Goal: Navigation & Orientation: Understand site structure

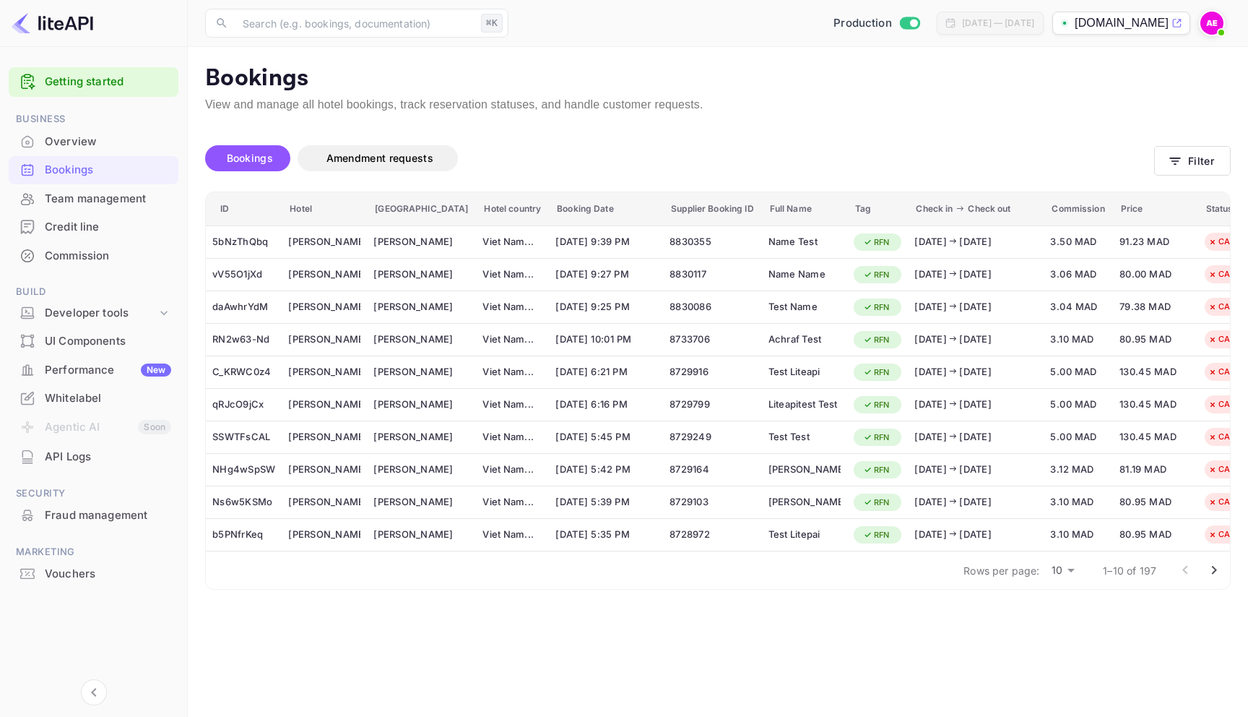
click at [68, 581] on div "Vouchers" at bounding box center [94, 574] width 170 height 28
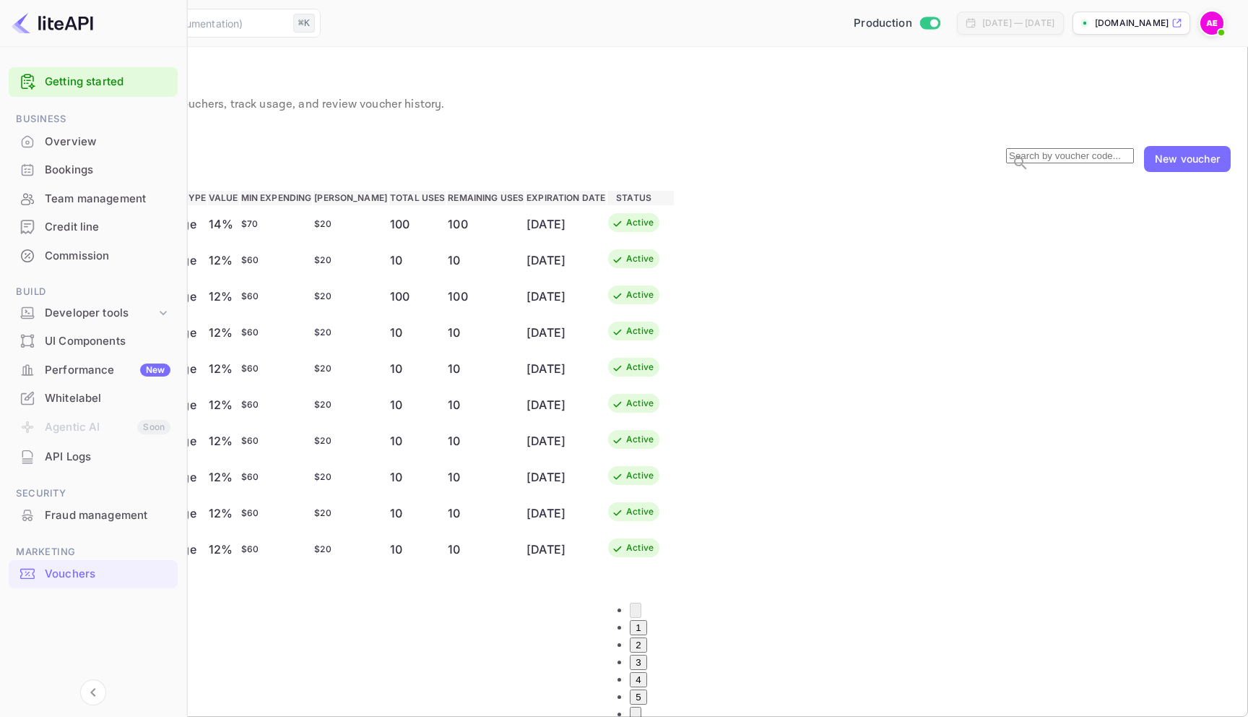
click at [85, 516] on div "Fraud management" at bounding box center [108, 515] width 126 height 17
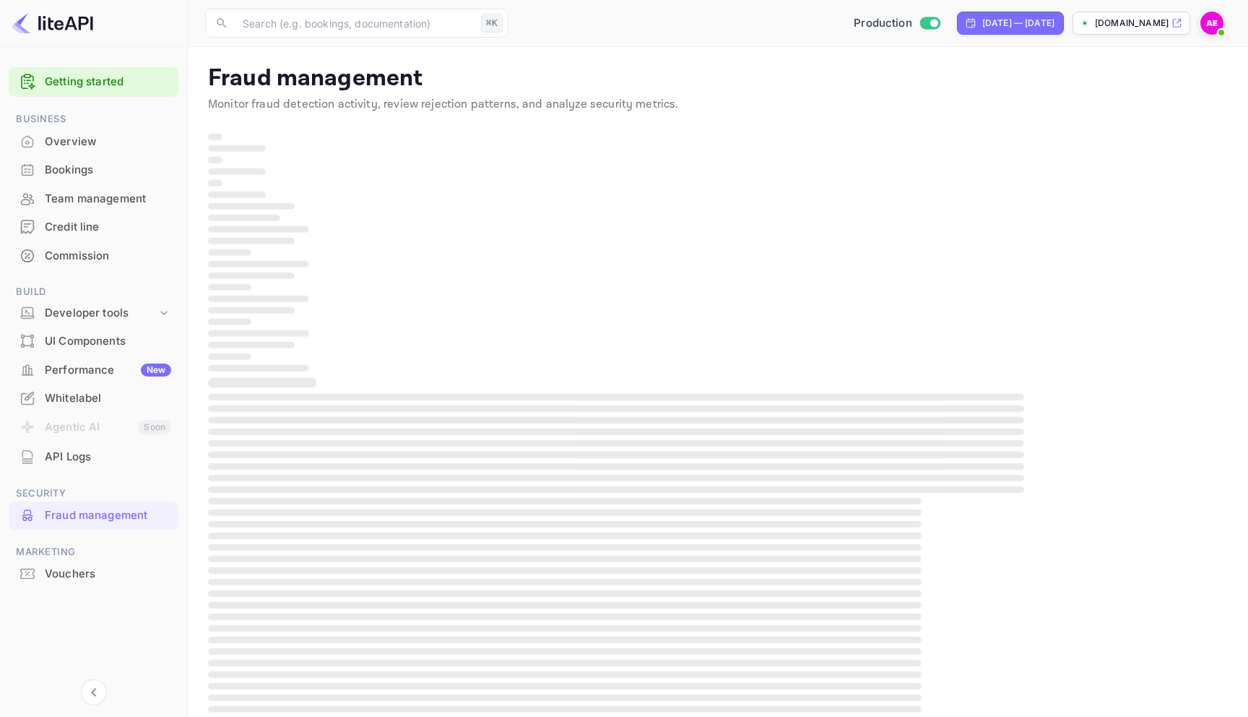
click at [82, 457] on div "API Logs" at bounding box center [108, 457] width 126 height 17
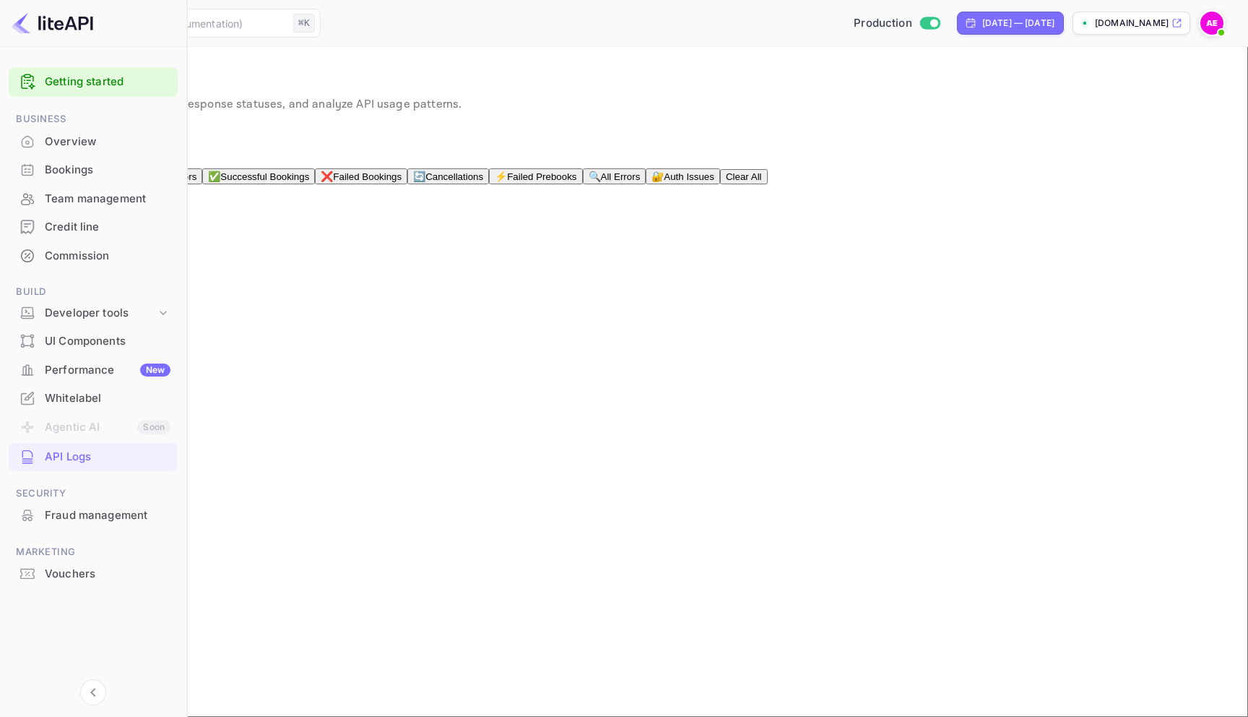
click at [82, 396] on div "Whitelabel" at bounding box center [108, 398] width 126 height 17
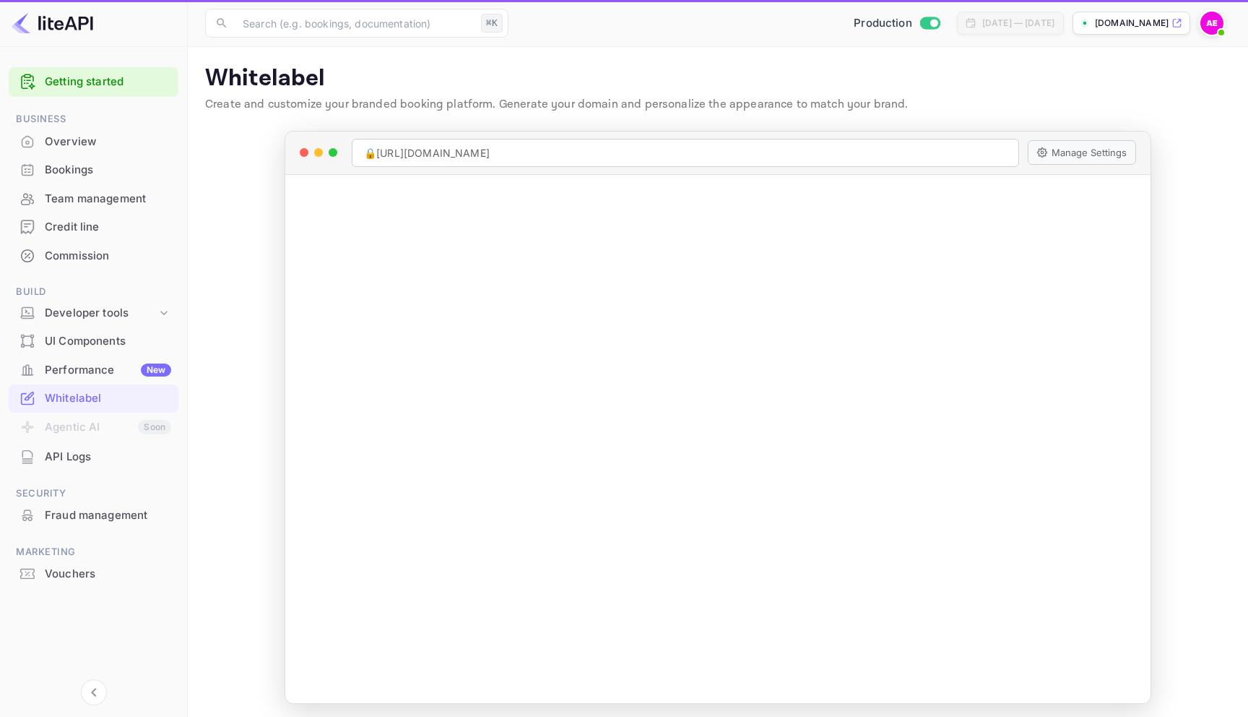
click at [85, 368] on div "Performance New" at bounding box center [108, 370] width 126 height 17
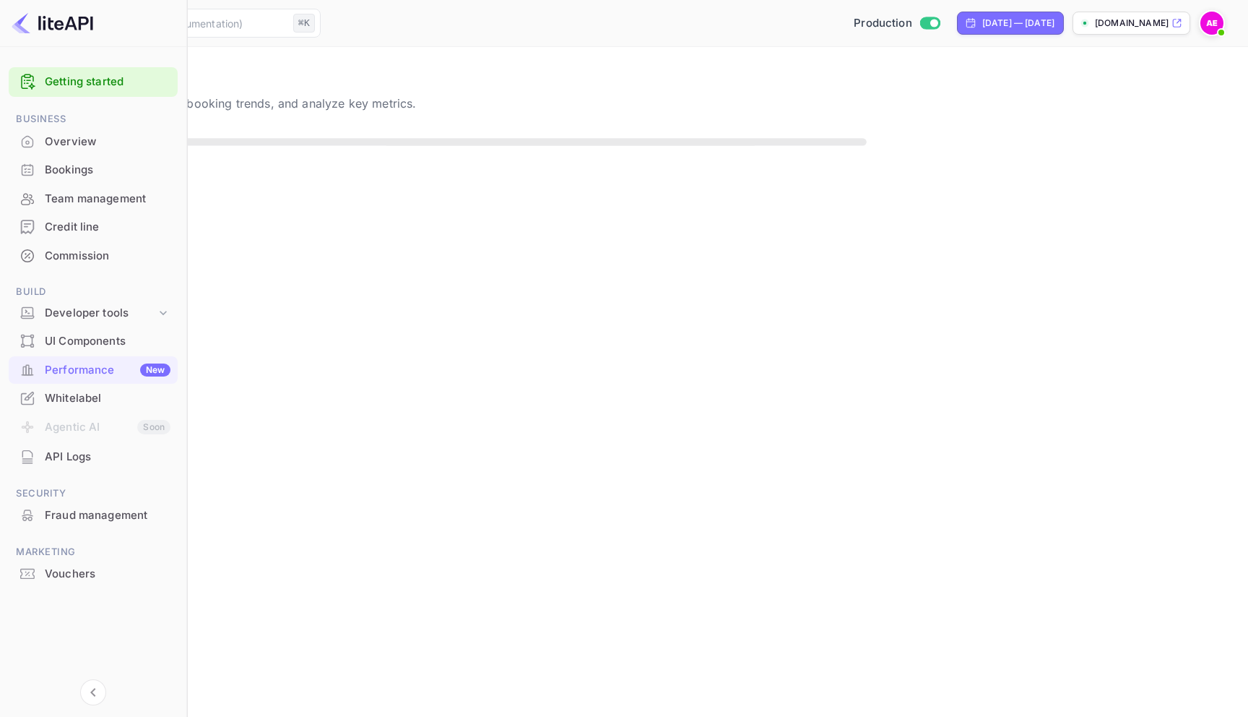
click at [86, 335] on div "UI Components" at bounding box center [108, 341] width 126 height 17
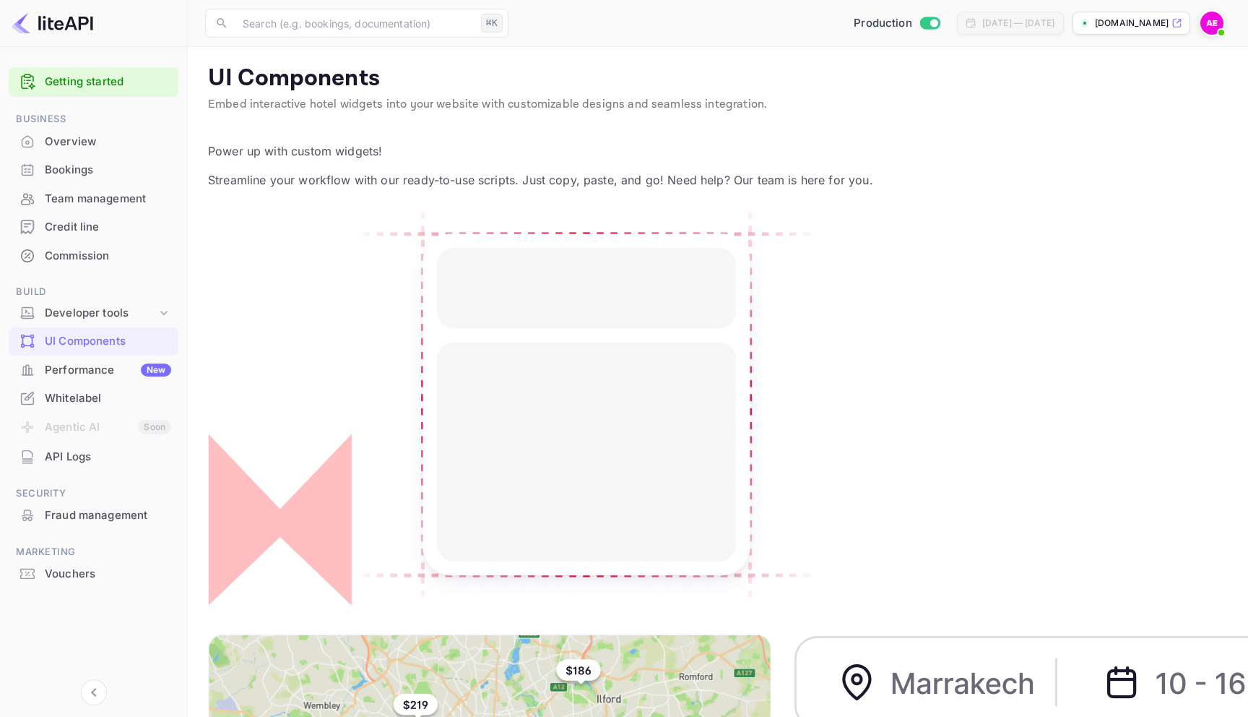
click at [90, 253] on div "Commission" at bounding box center [108, 256] width 126 height 17
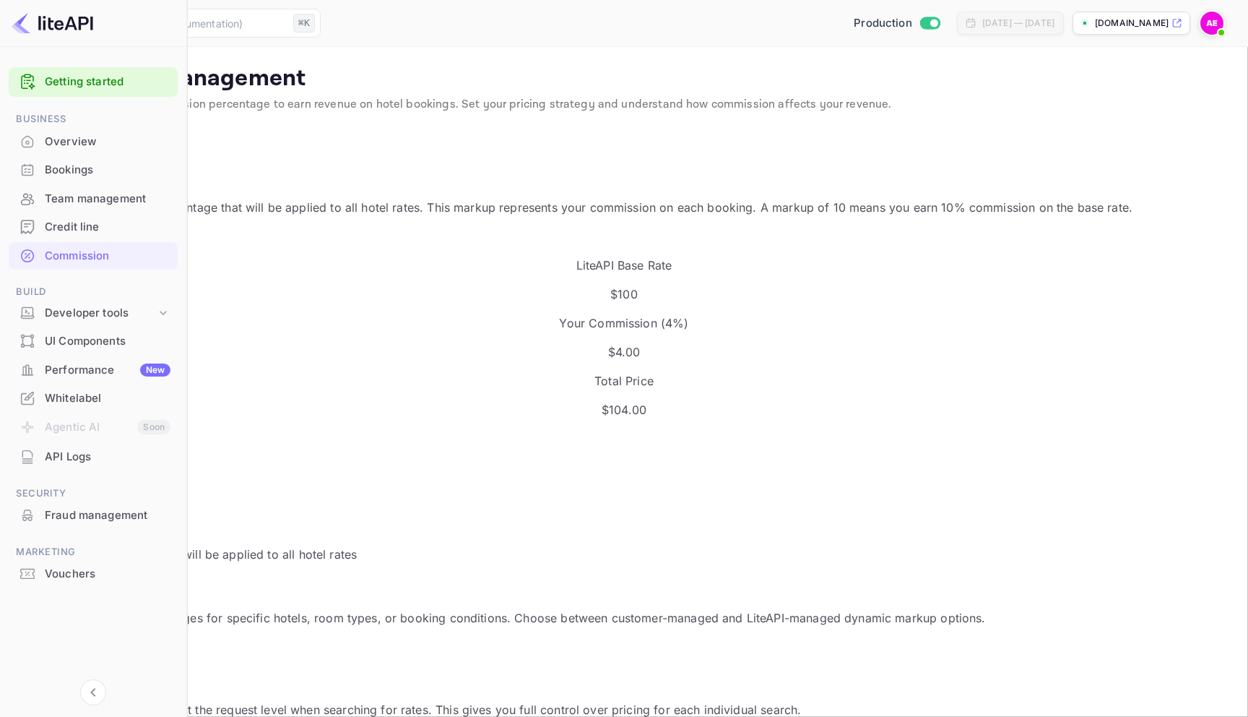
scroll to position [256, 633]
click at [95, 154] on div "Overview" at bounding box center [93, 142] width 169 height 28
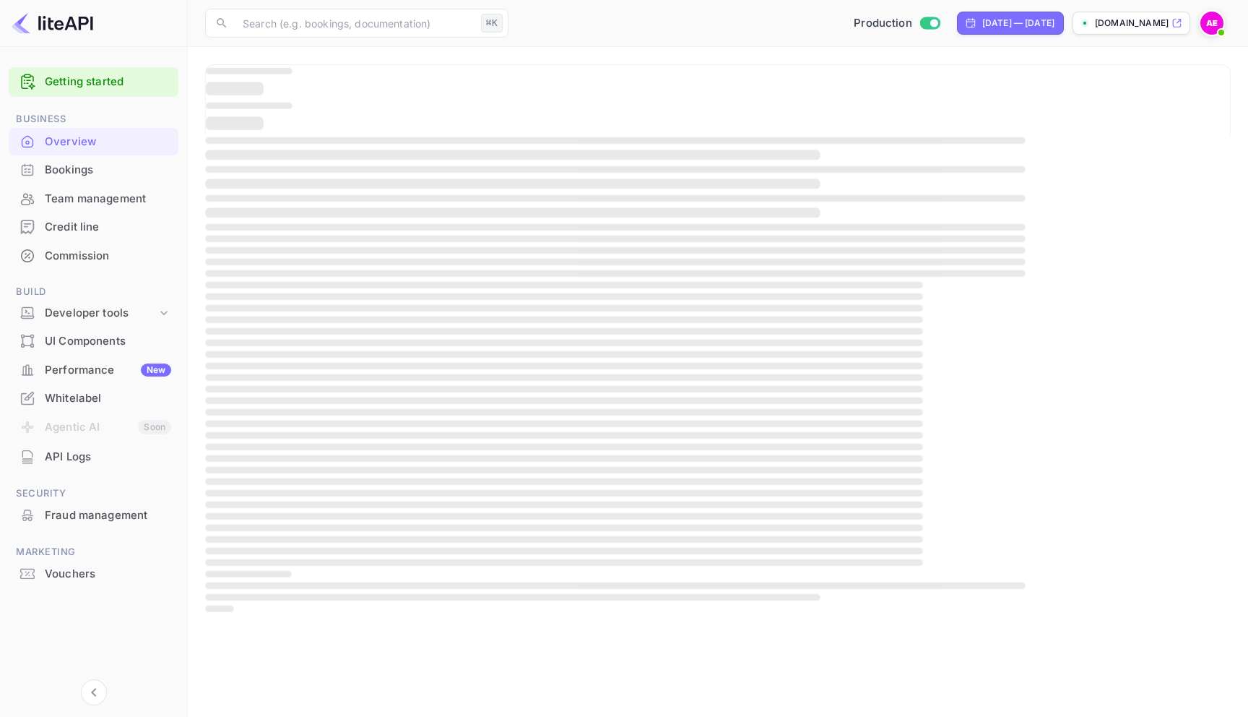
click at [1215, 22] on img at bounding box center [1211, 23] width 23 height 23
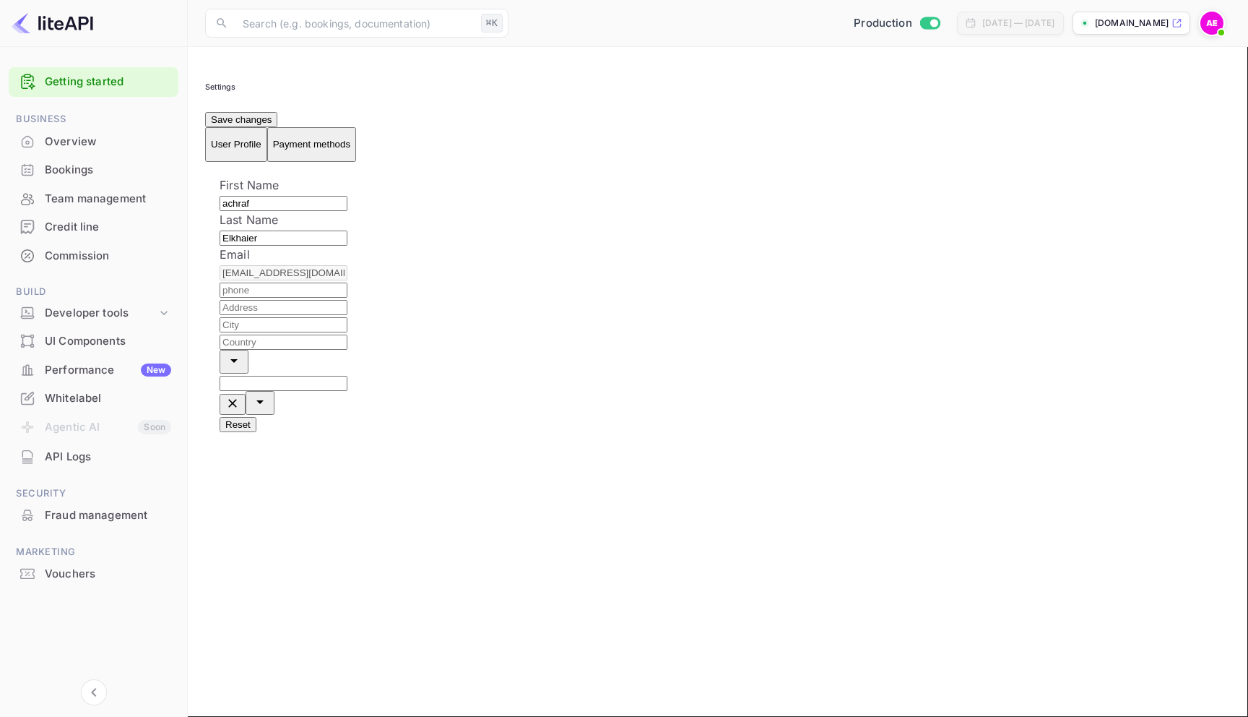
click at [329, 139] on span "Payment methods" at bounding box center [311, 144] width 77 height 11
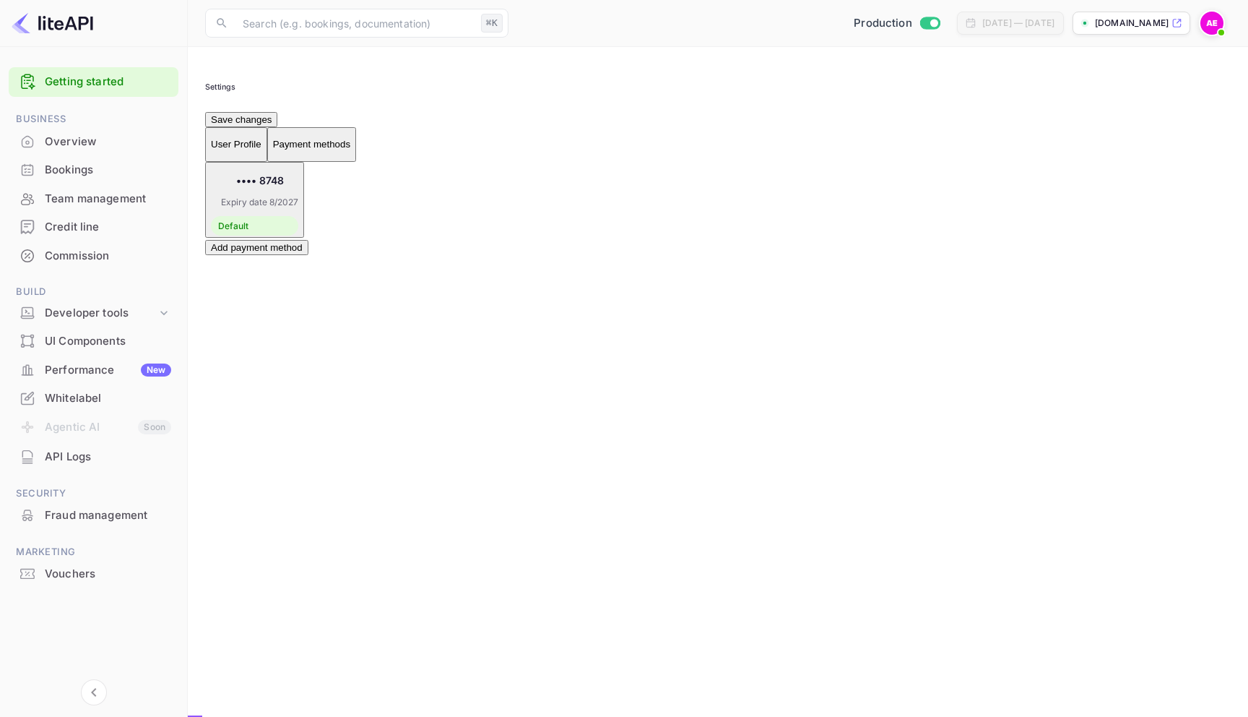
click at [254, 139] on p "User Profile" at bounding box center [236, 144] width 51 height 11
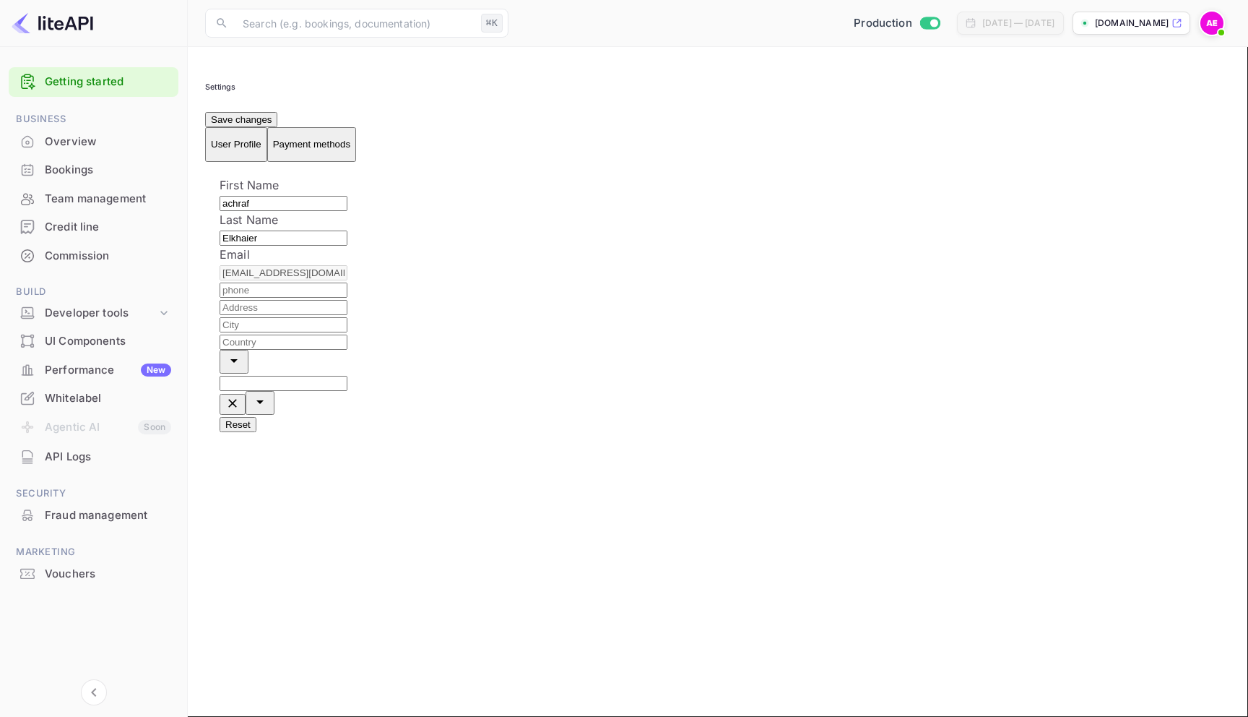
click at [350, 139] on span "Payment methods" at bounding box center [311, 144] width 77 height 11
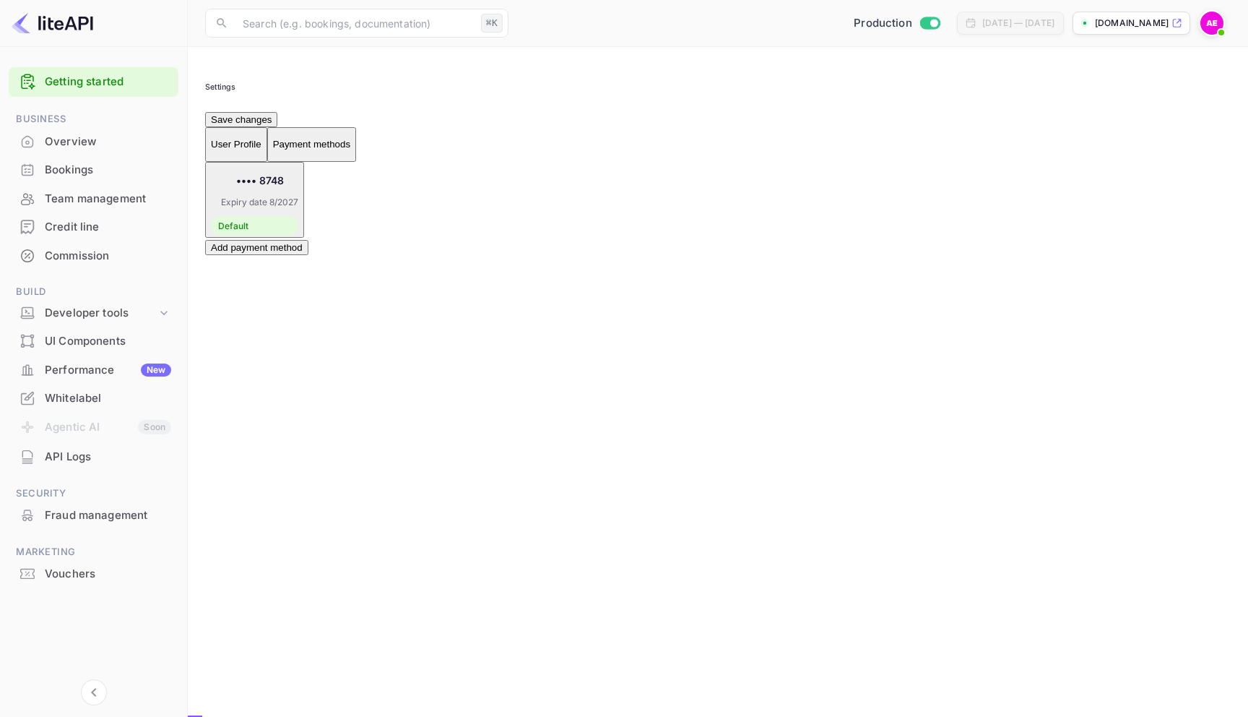
click at [97, 177] on div "Bookings" at bounding box center [108, 170] width 126 height 17
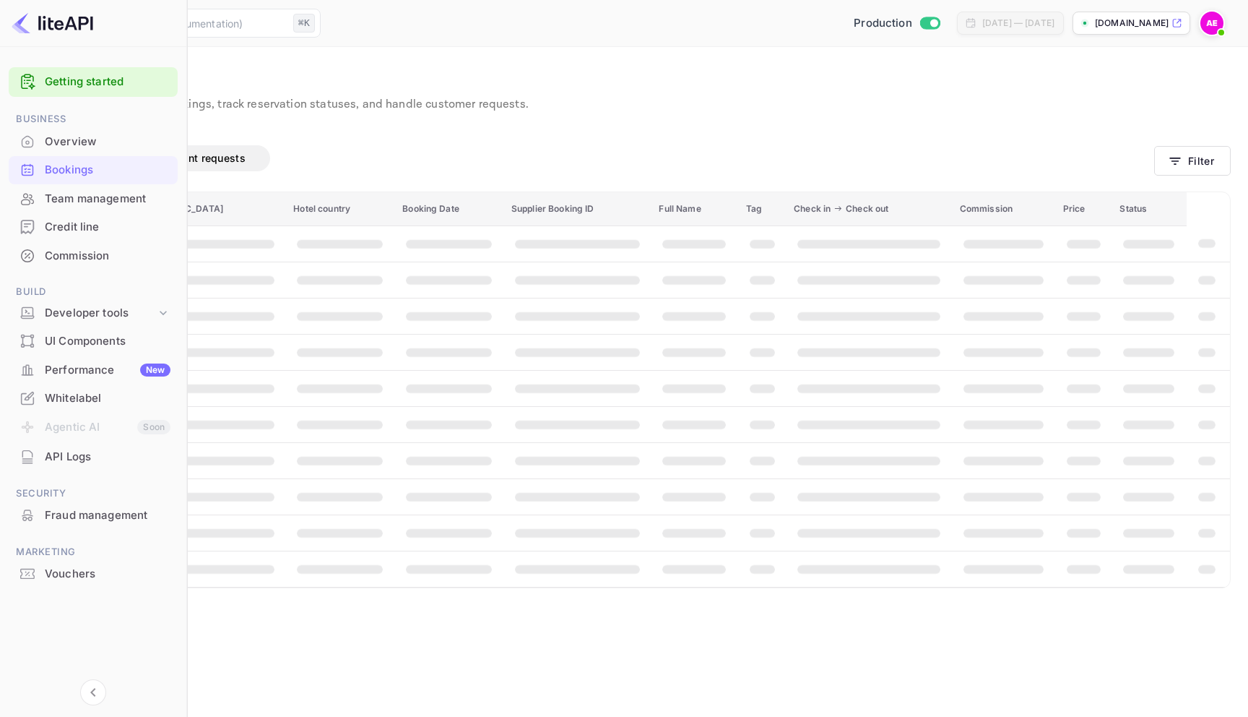
click at [89, 264] on div "Commission" at bounding box center [93, 256] width 169 height 28
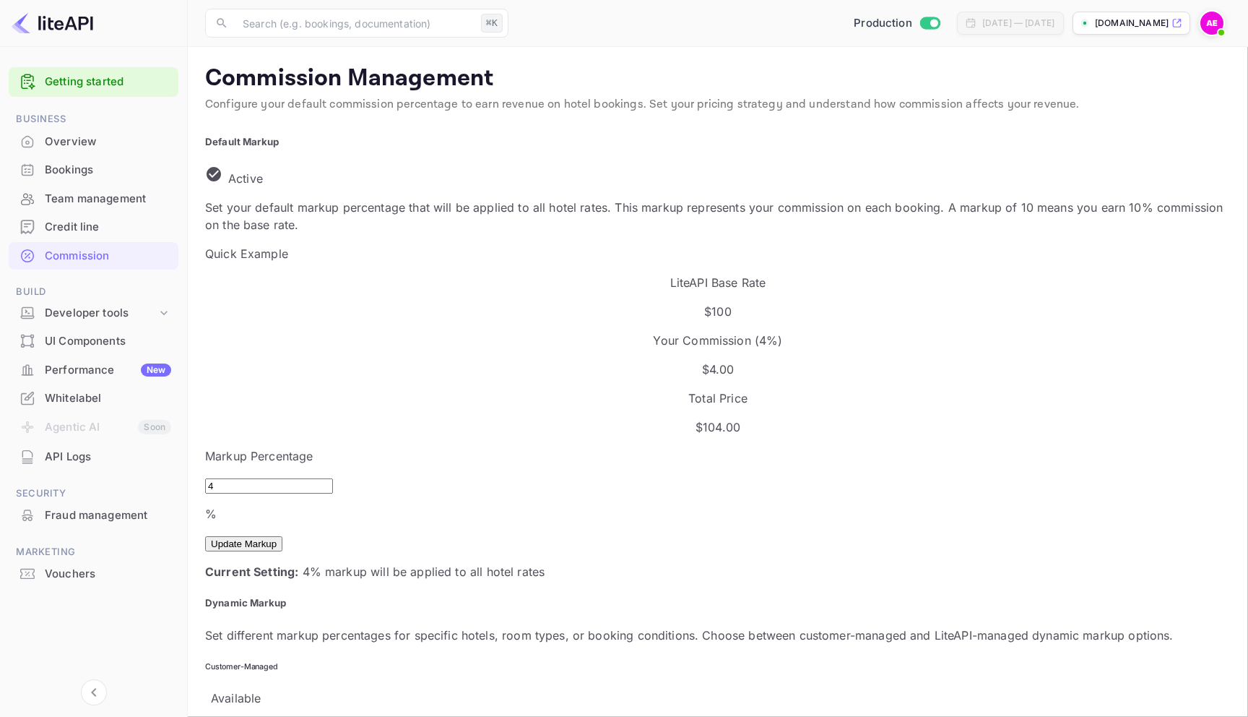
scroll to position [256, 633]
click at [90, 230] on div "Credit line" at bounding box center [108, 227] width 126 height 17
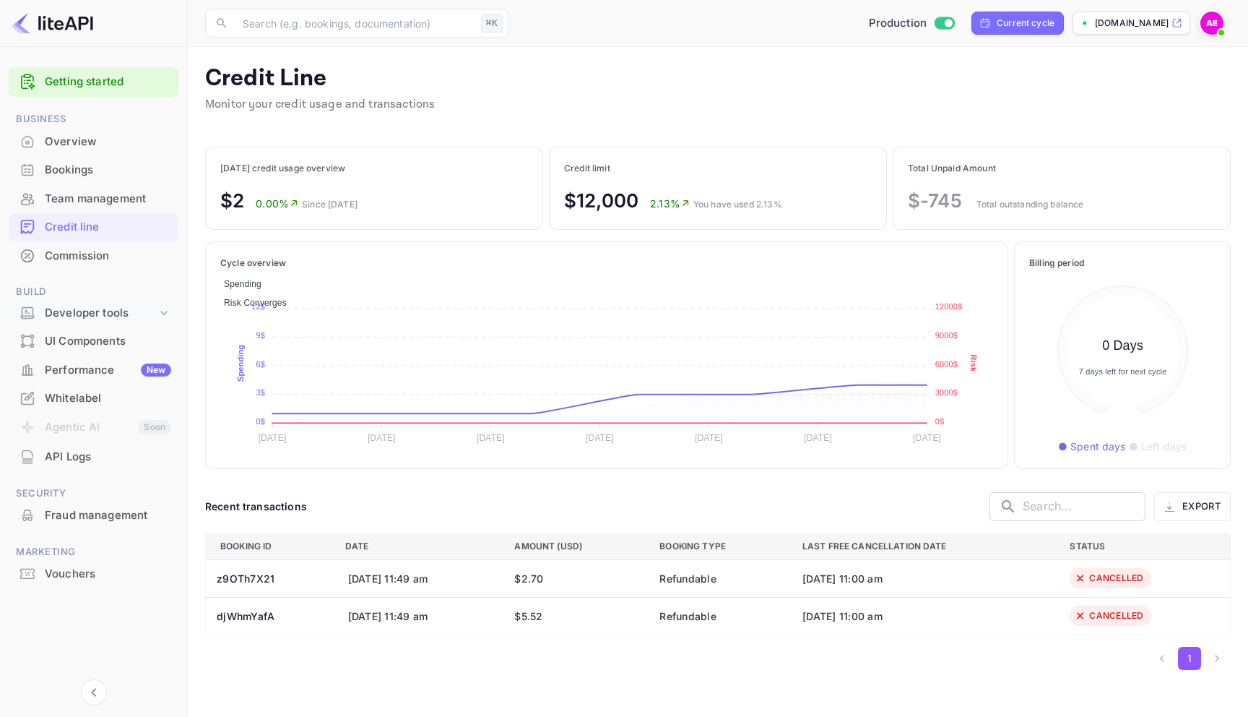
scroll to position [166, 186]
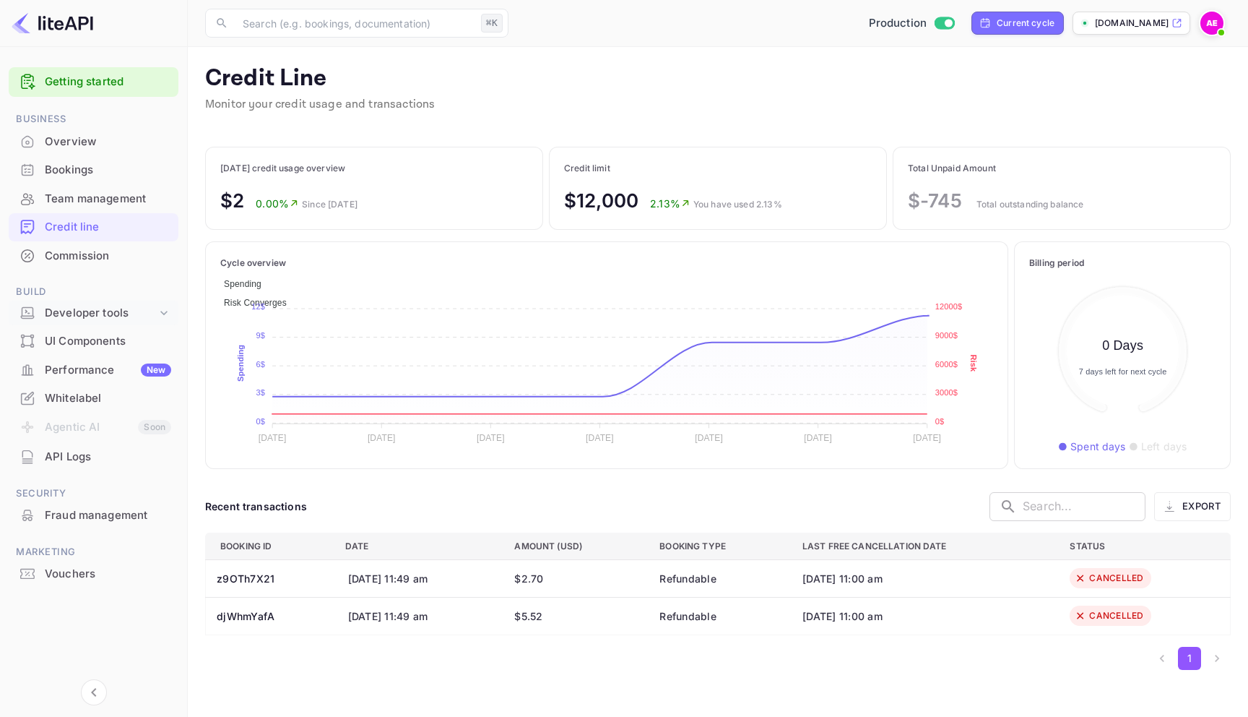
click at [87, 313] on div "Developer tools" at bounding box center [101, 313] width 112 height 17
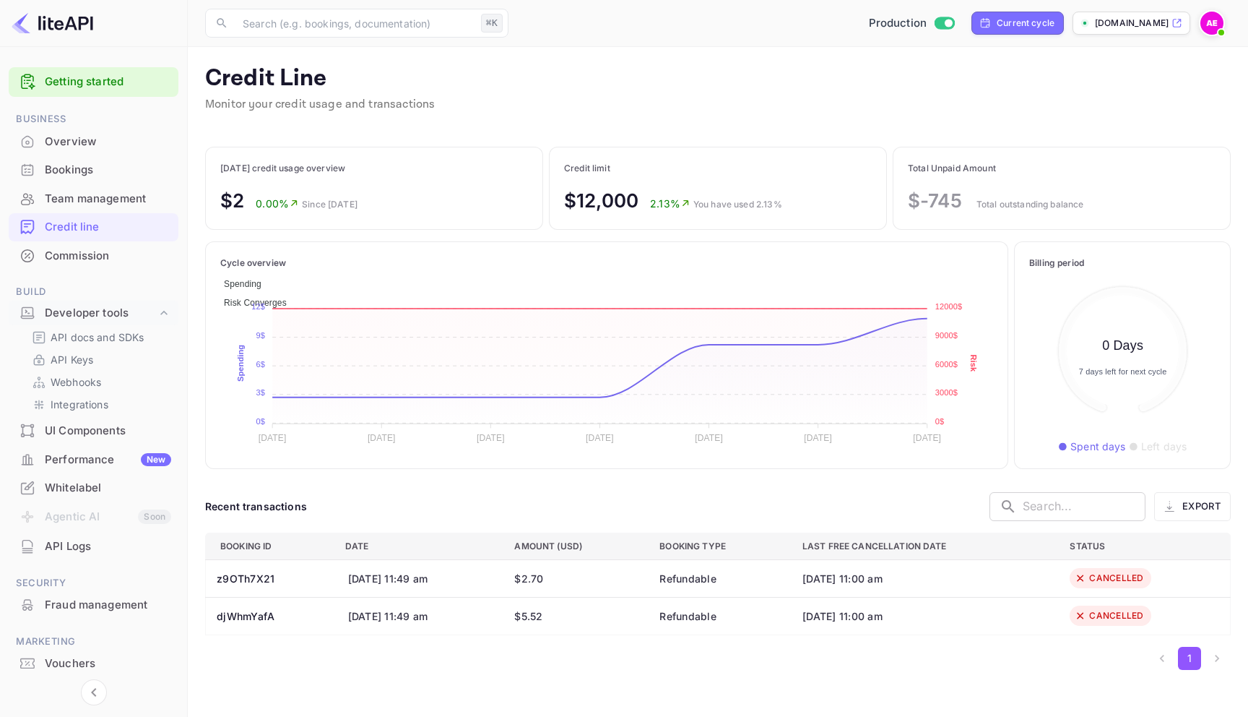
click at [105, 432] on div "UI Components" at bounding box center [108, 431] width 126 height 17
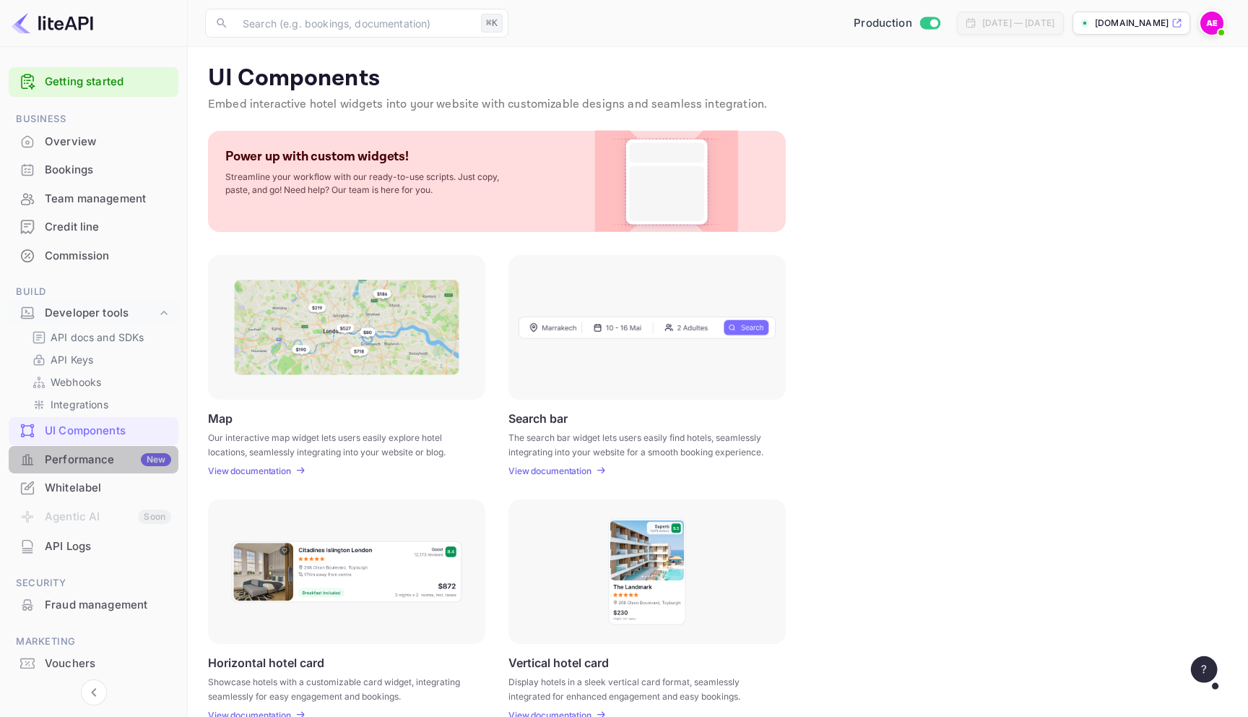
click at [100, 470] on div "Performance New" at bounding box center [94, 460] width 170 height 28
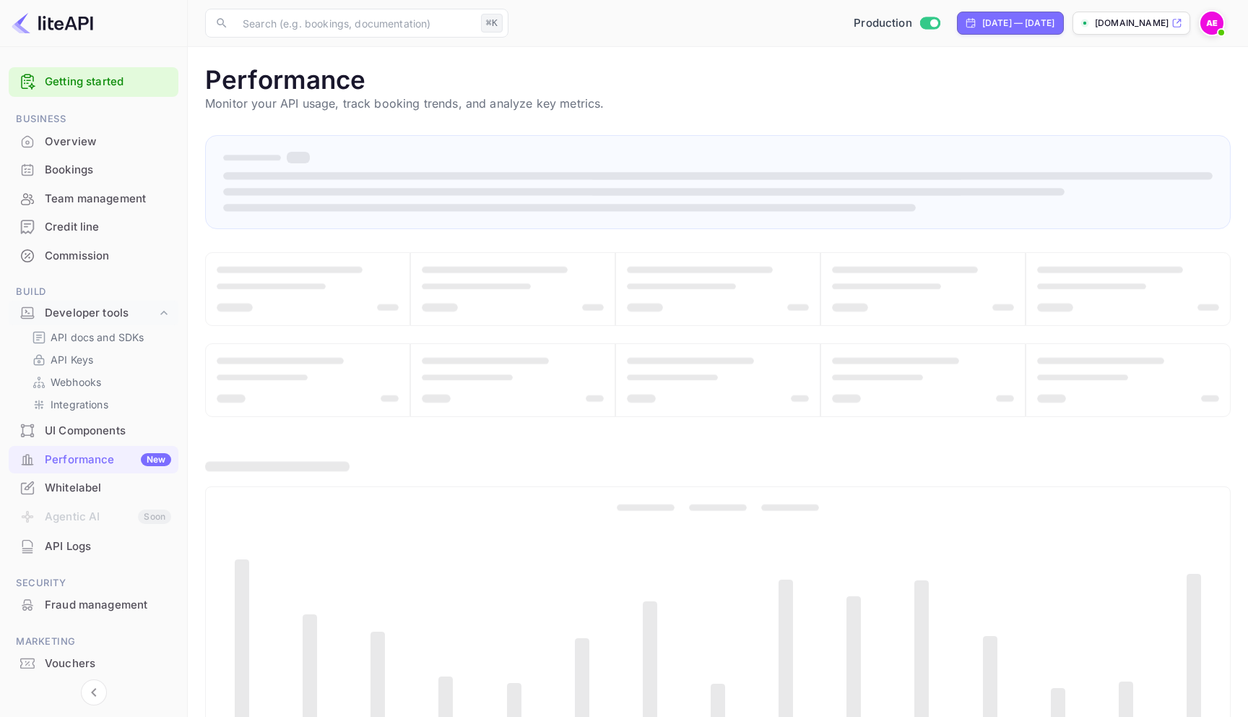
click at [99, 487] on div "Whitelabel" at bounding box center [108, 488] width 126 height 17
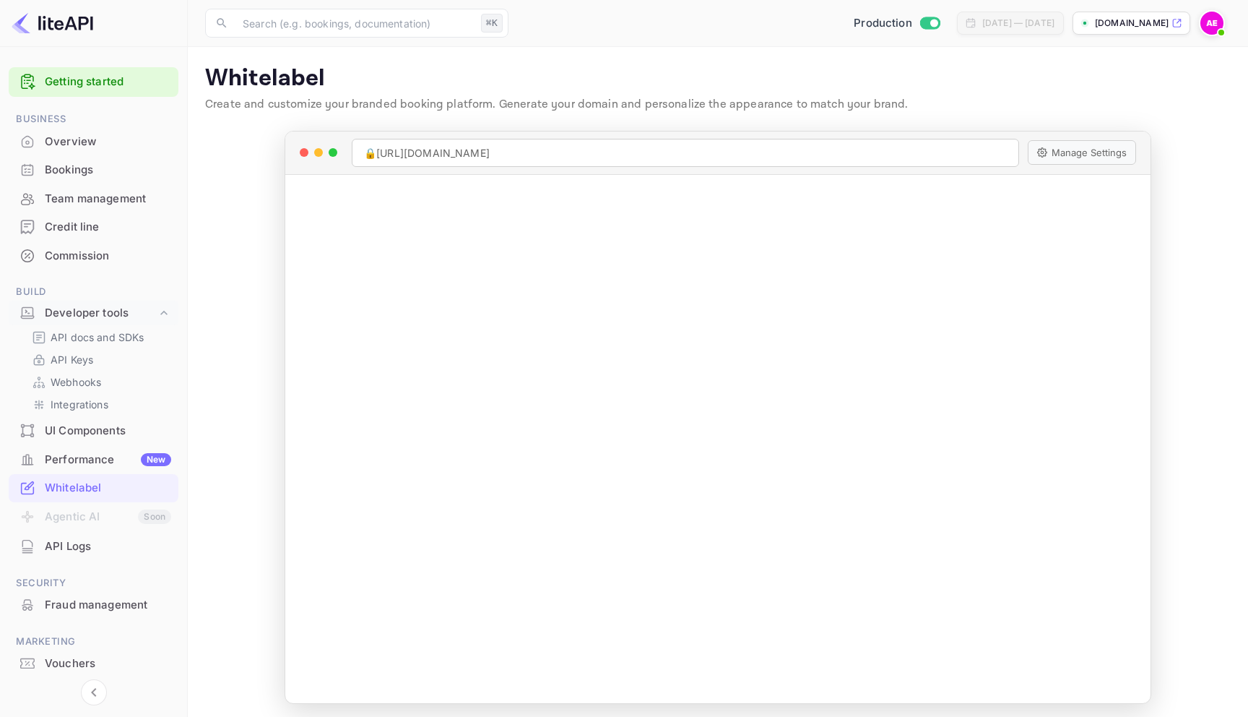
click at [95, 554] on div "API Logs" at bounding box center [94, 546] width 170 height 28
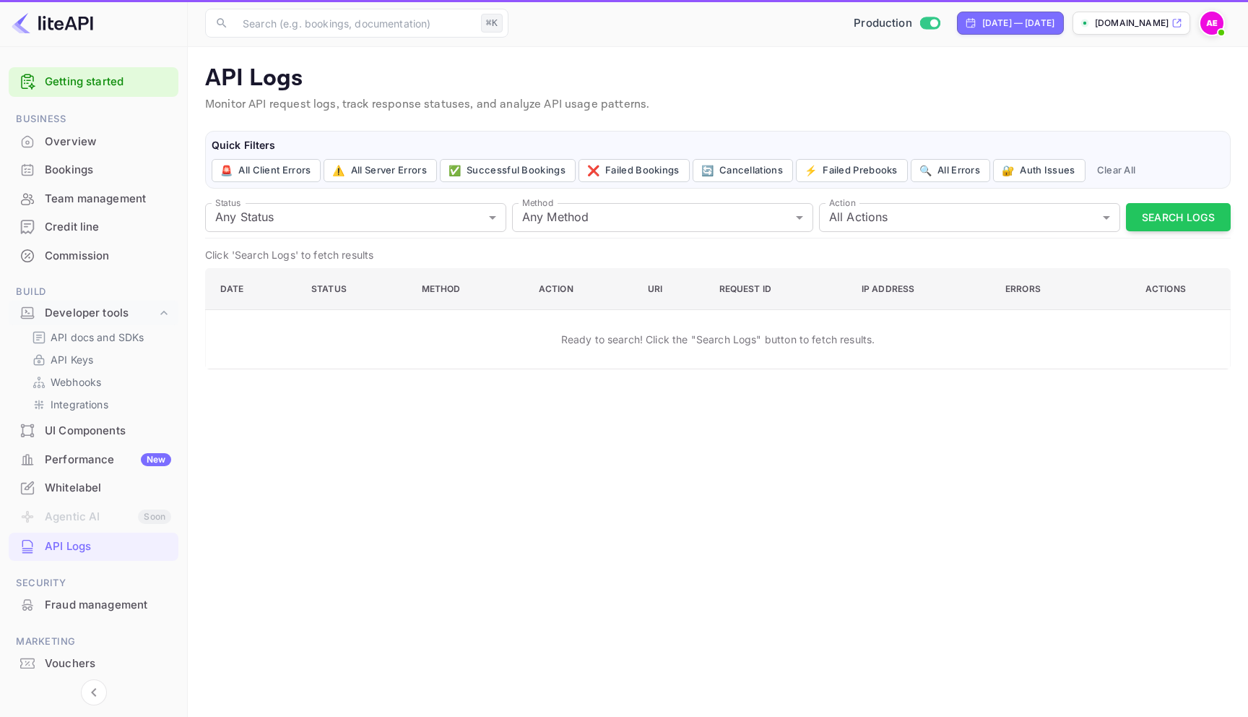
scroll to position [40, 0]
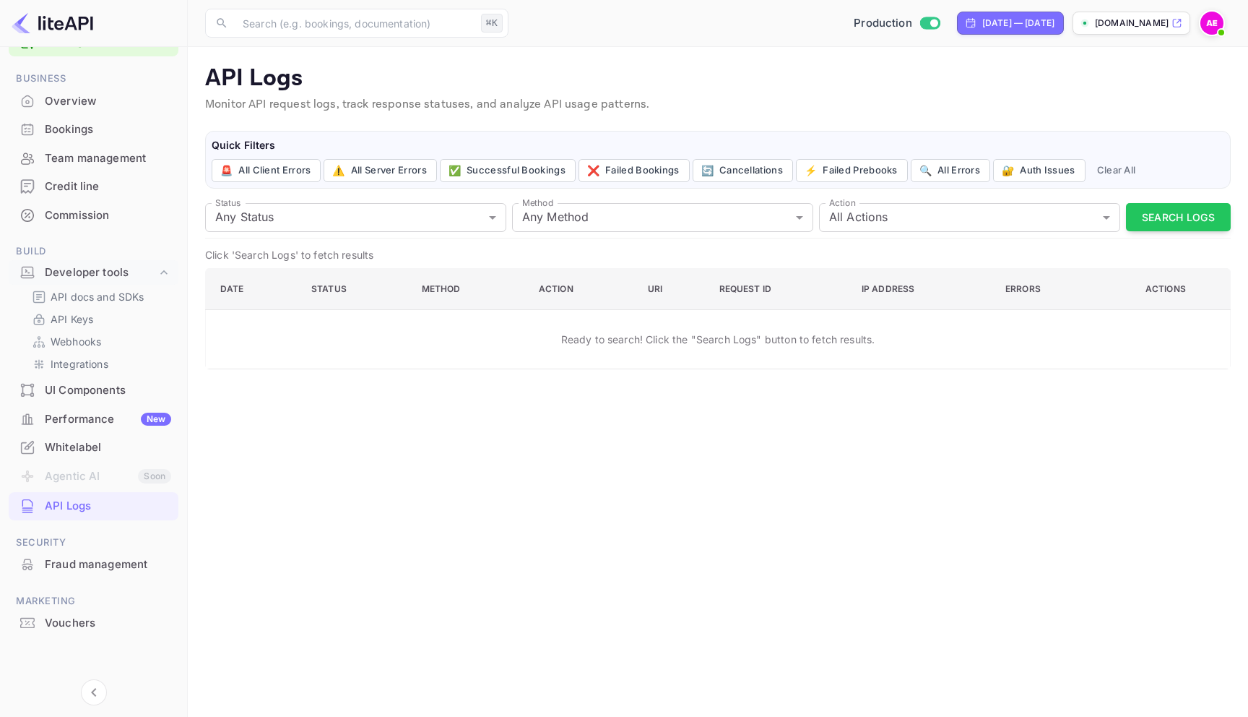
click at [100, 568] on div "Fraud management" at bounding box center [108, 564] width 126 height 17
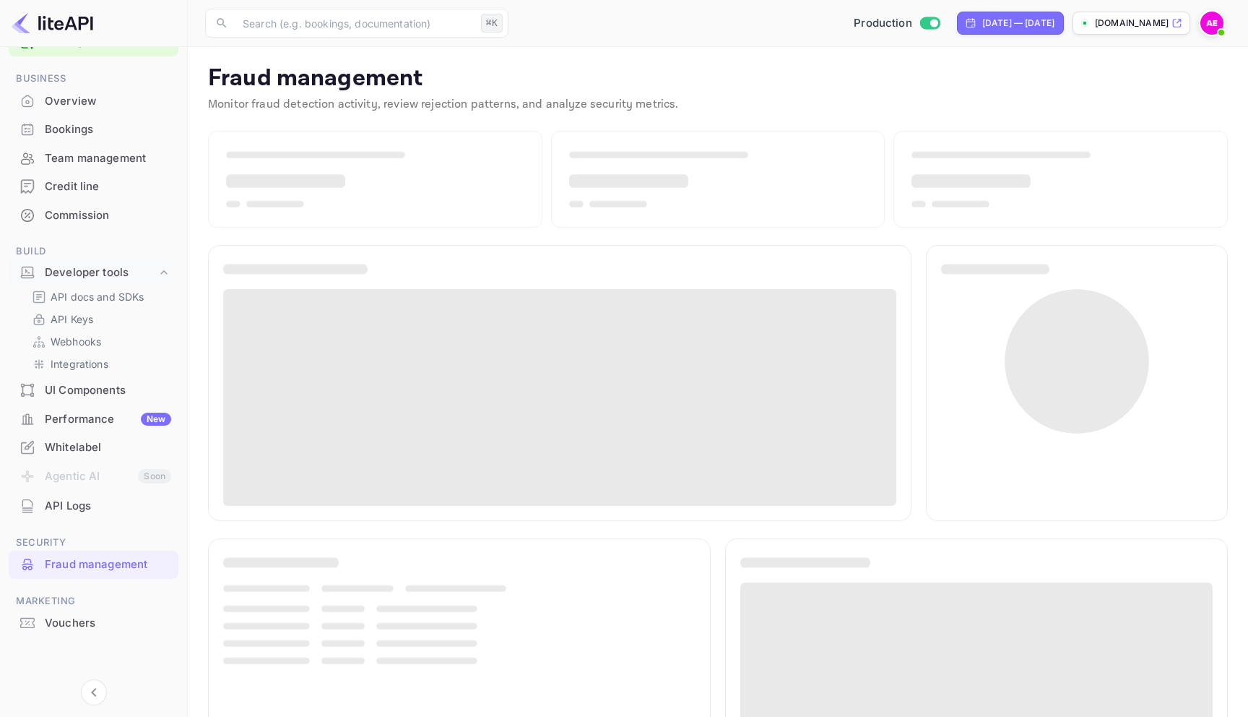
click at [90, 626] on div "Vouchers" at bounding box center [108, 623] width 126 height 17
